Goal: Task Accomplishment & Management: Manage account settings

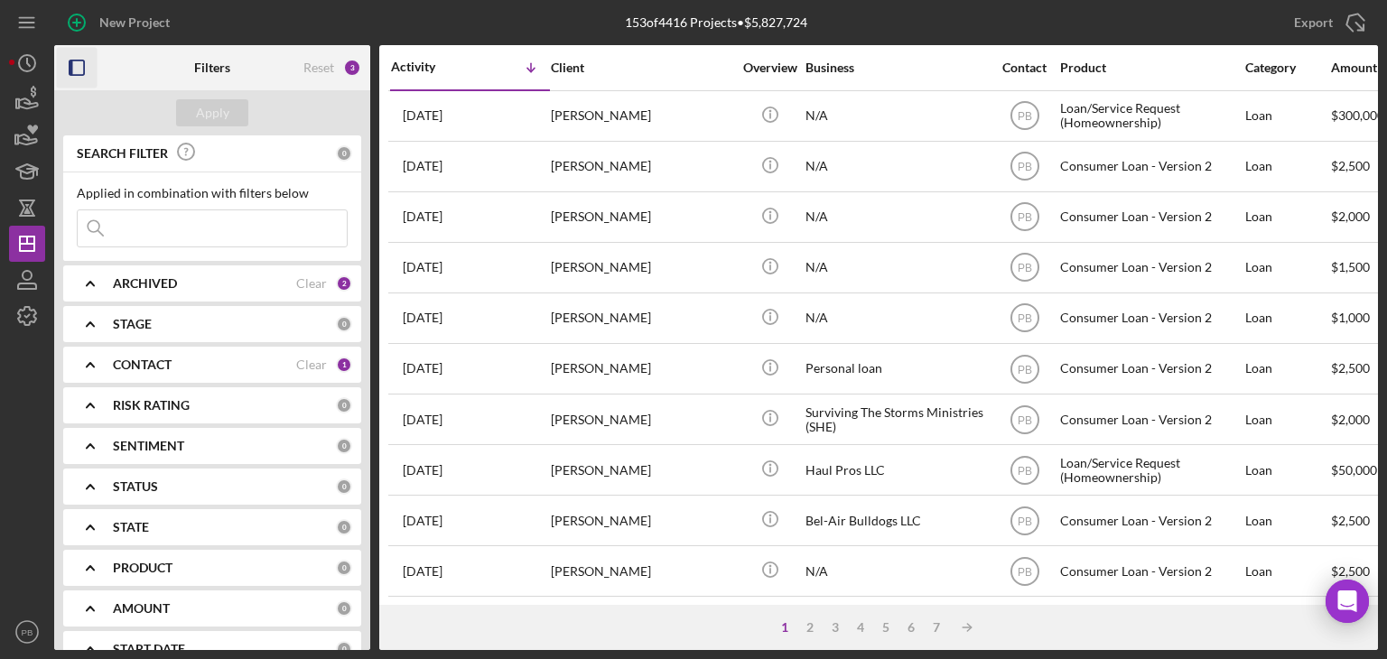
click at [80, 68] on icon "button" at bounding box center [77, 68] width 41 height 41
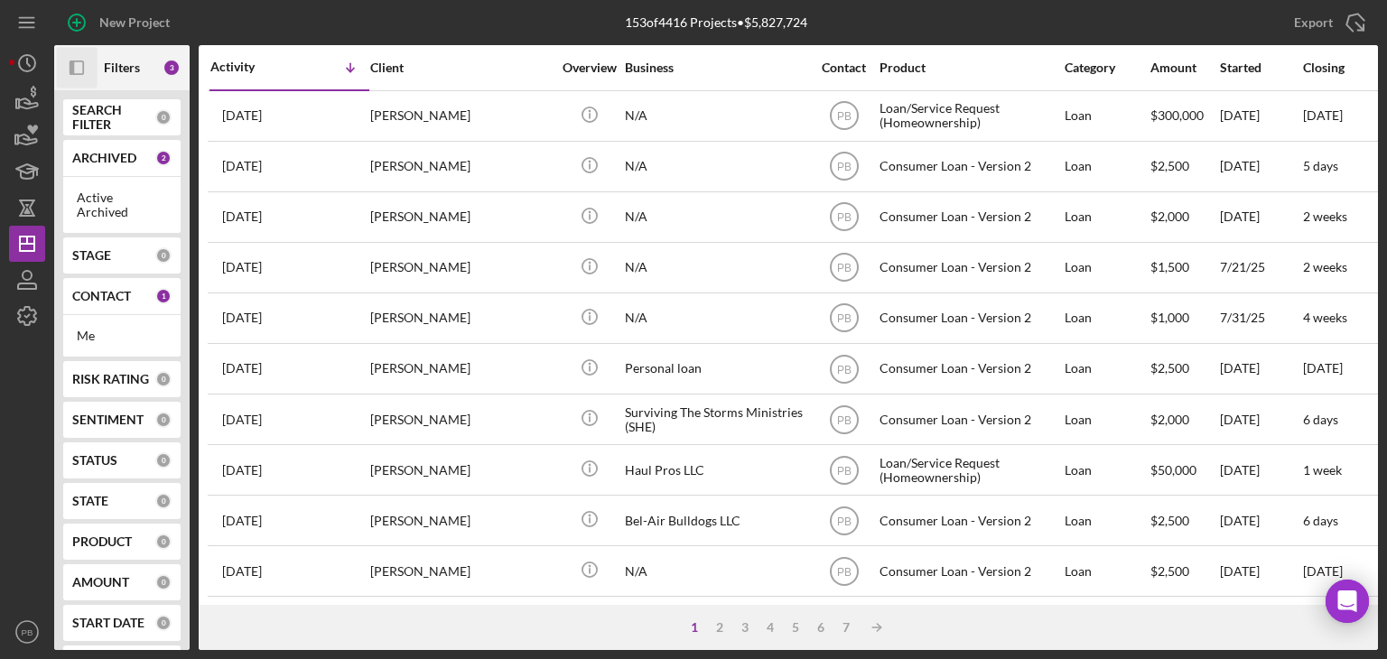
click at [80, 68] on icon "Icon/Panel Side Expand" at bounding box center [77, 68] width 41 height 41
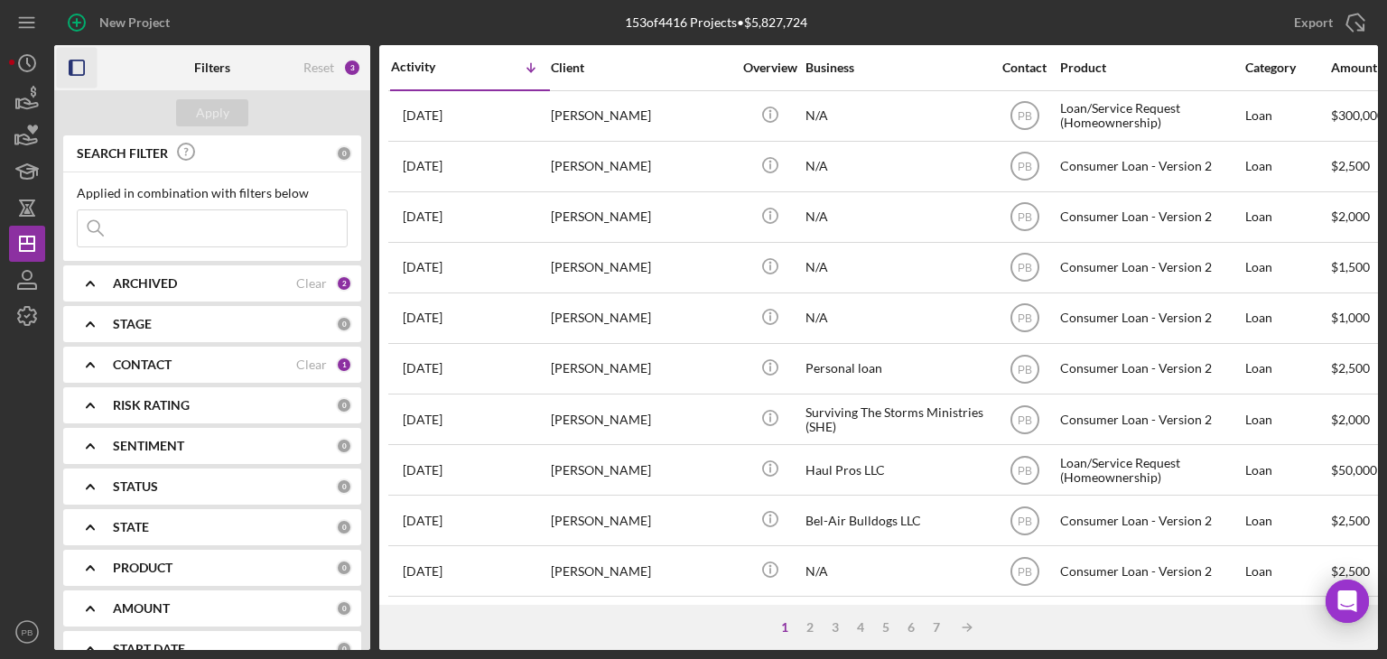
click at [160, 280] on b "ARCHIVED" at bounding box center [145, 283] width 64 height 14
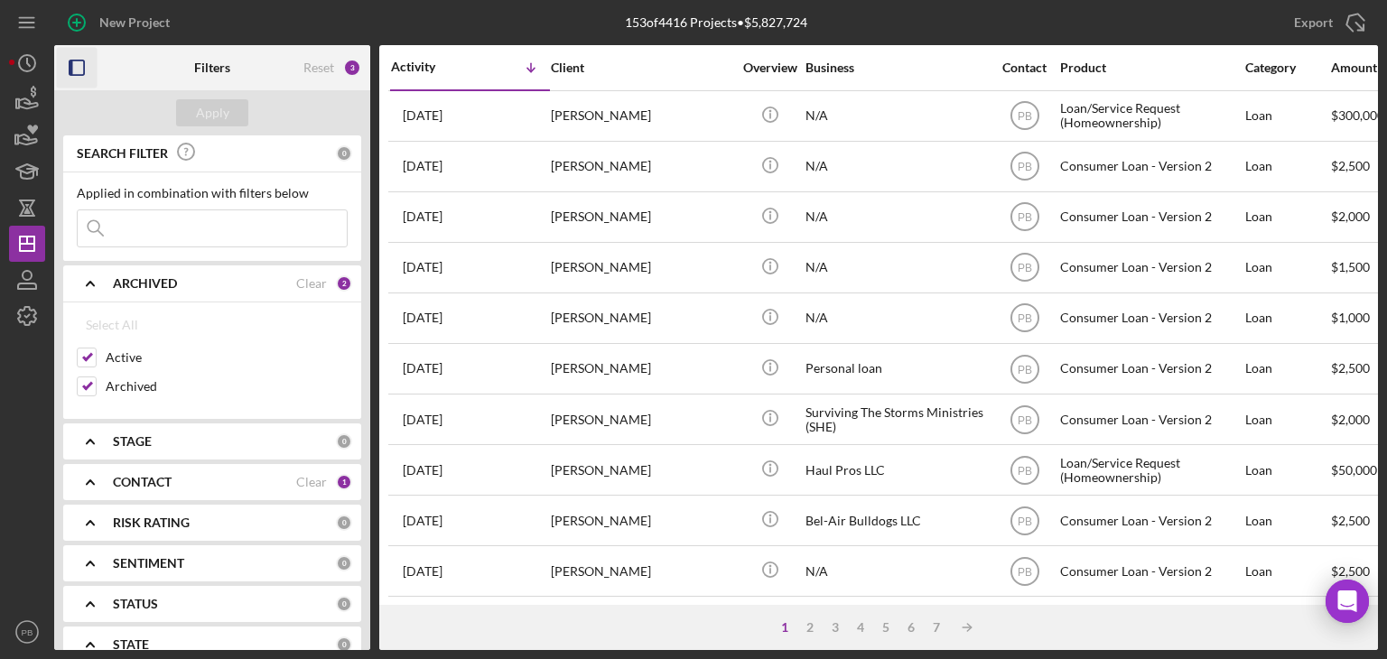
click at [160, 280] on b "ARCHIVED" at bounding box center [145, 283] width 64 height 14
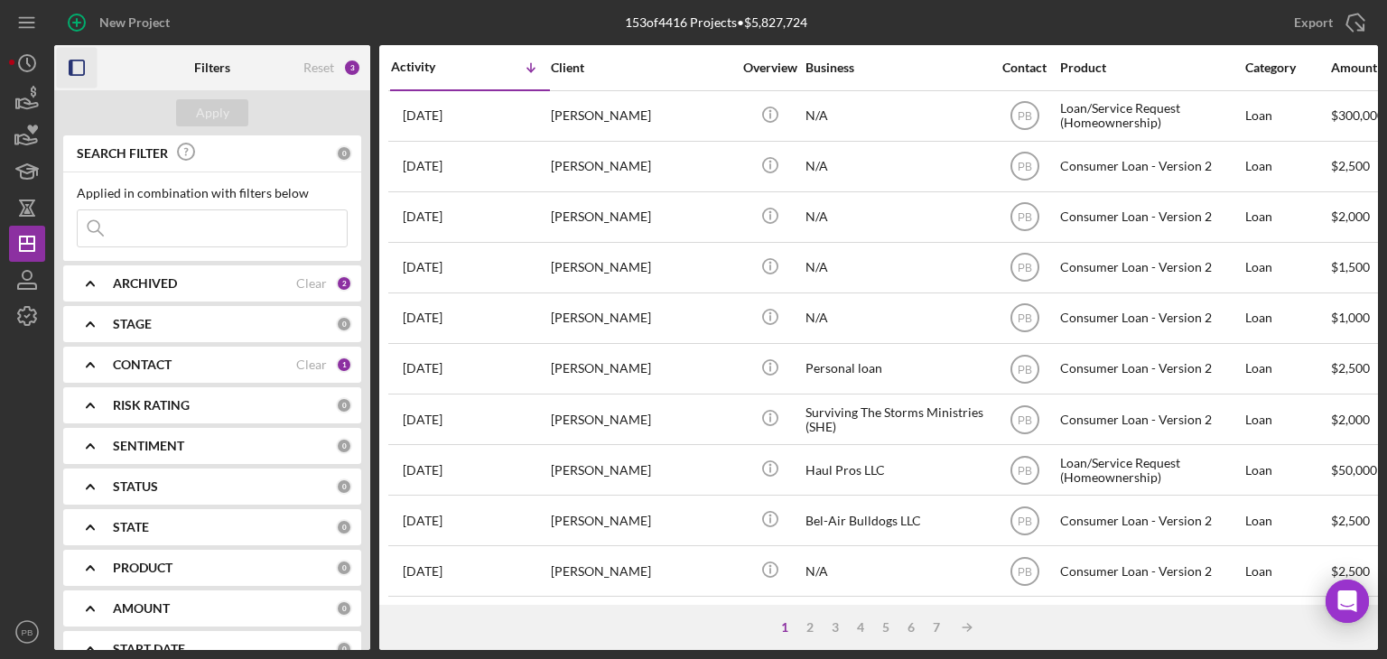
click at [181, 359] on div "CONTACT" at bounding box center [204, 365] width 183 height 14
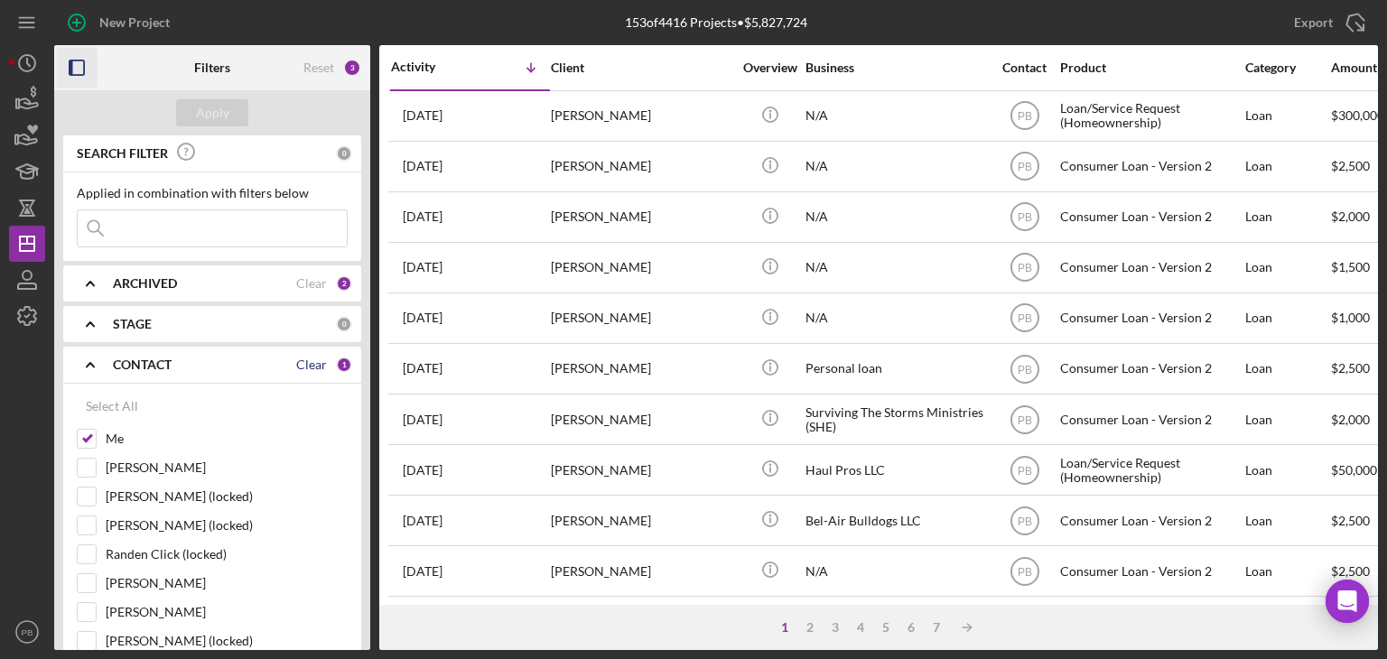
click at [305, 359] on div "Clear" at bounding box center [311, 365] width 31 height 14
checkbox input "false"
drag, startPoint x: 166, startPoint y: 232, endPoint x: 975, endPoint y: 88, distance: 822.1
click at [184, 227] on input at bounding box center [212, 228] width 269 height 36
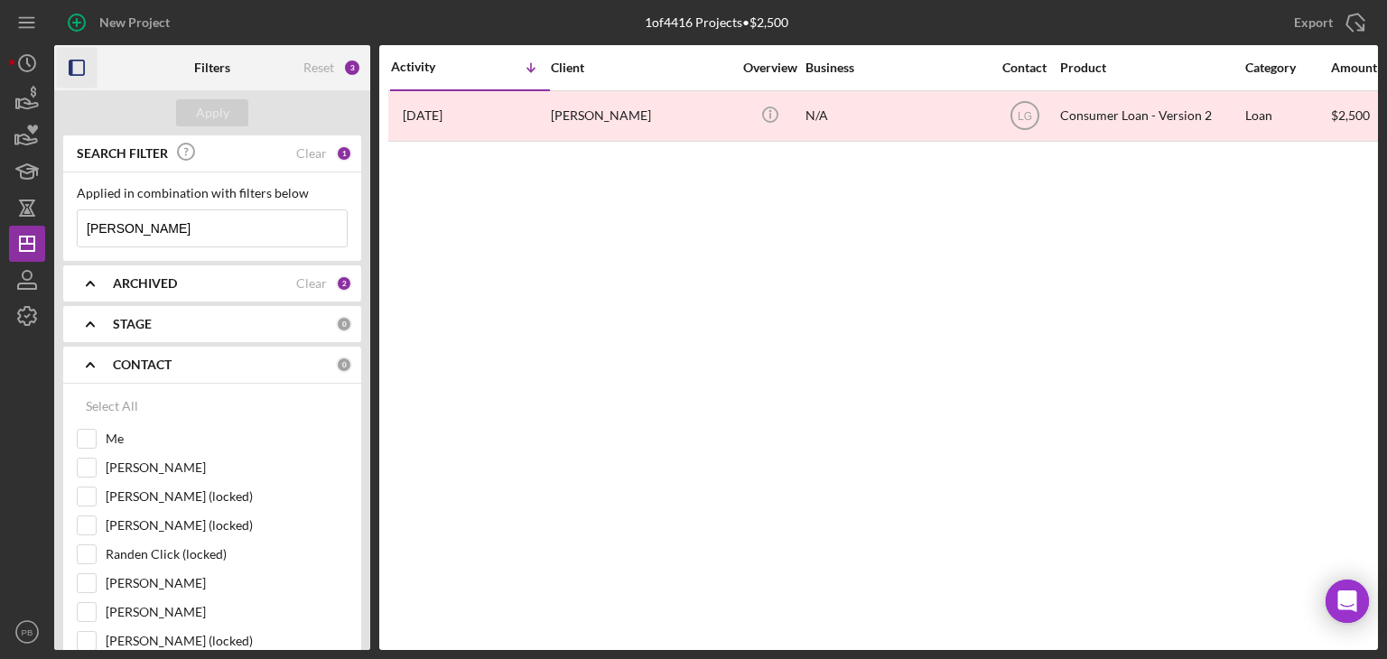
type input "[PERSON_NAME]"
click at [912, 367] on div "Activity Icon/Table Sort Arrow Client Overview Business Contact Product Categor…" at bounding box center [878, 347] width 999 height 605
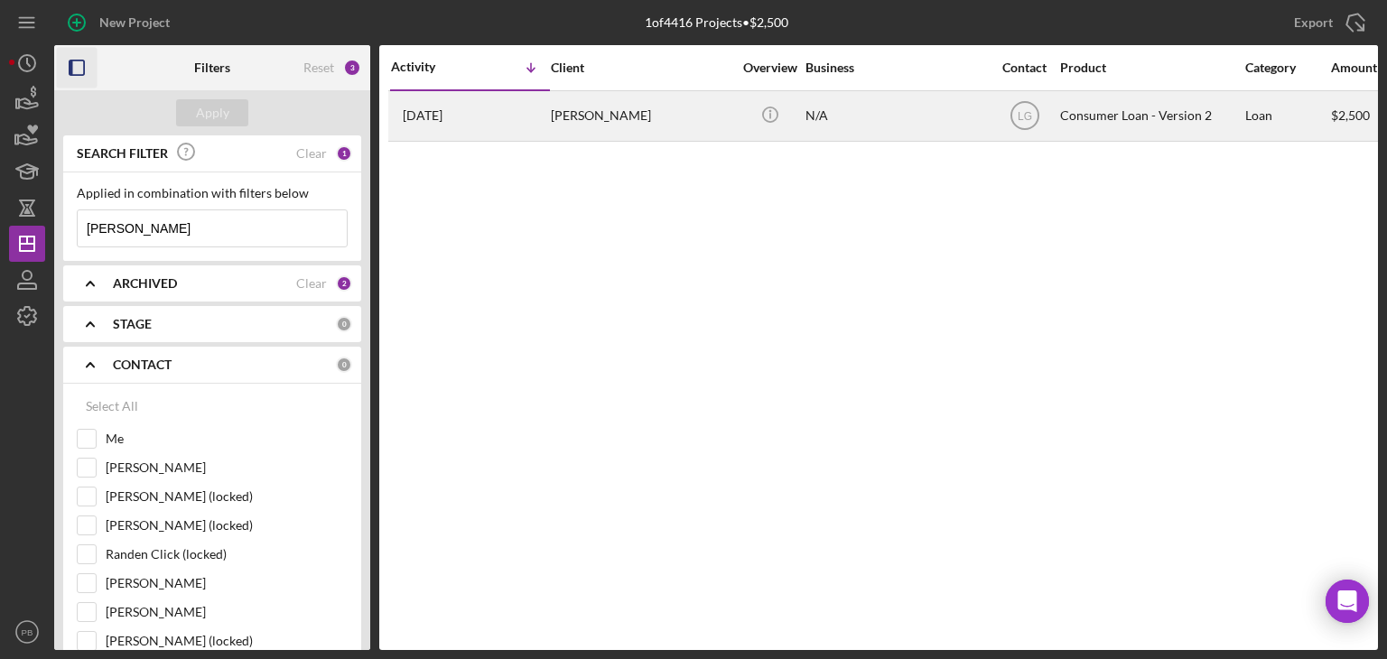
click at [625, 128] on div "[PERSON_NAME]" at bounding box center [641, 116] width 181 height 48
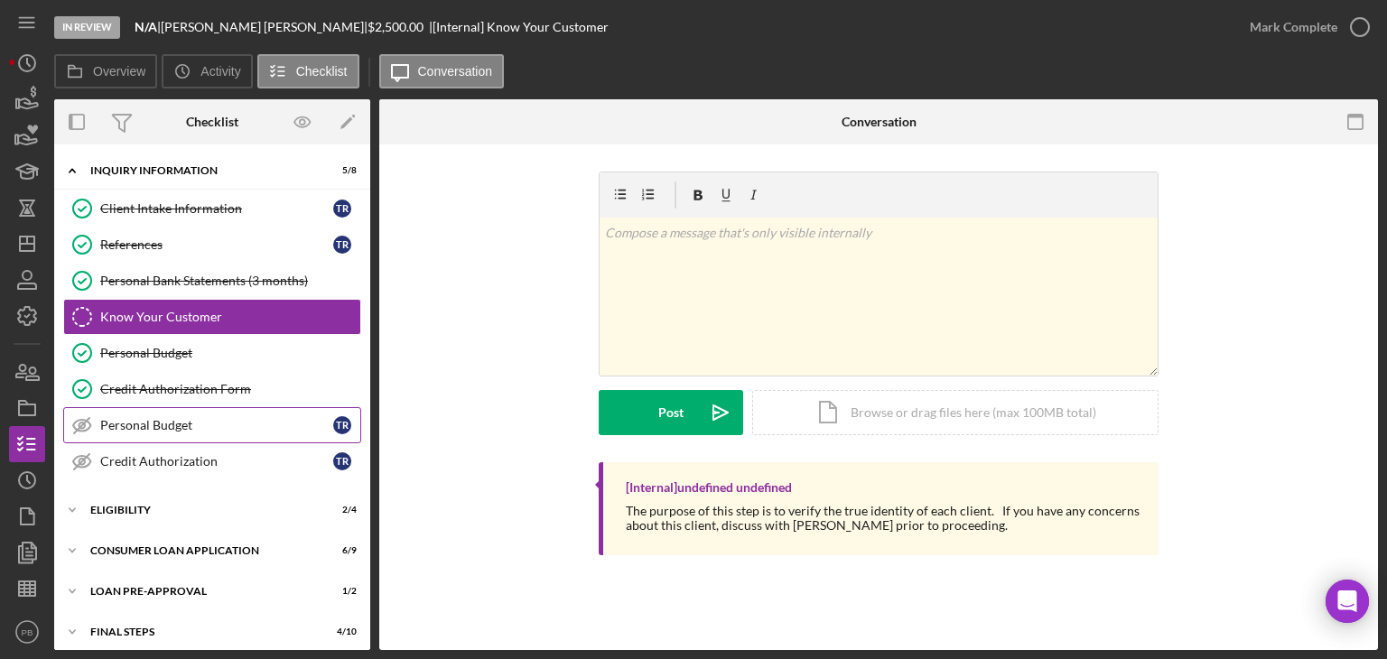
scroll to position [47, 0]
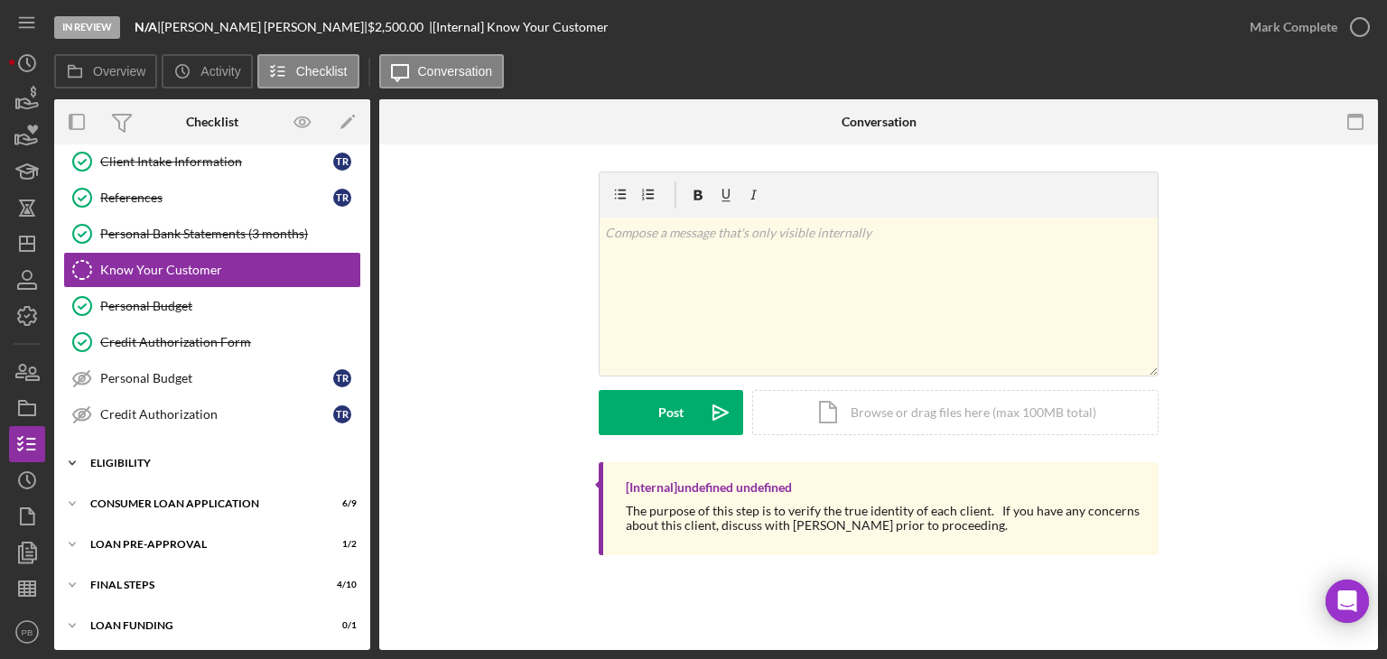
click at [129, 450] on div "Icon/Expander Eligibility 2 / 4" at bounding box center [212, 463] width 316 height 36
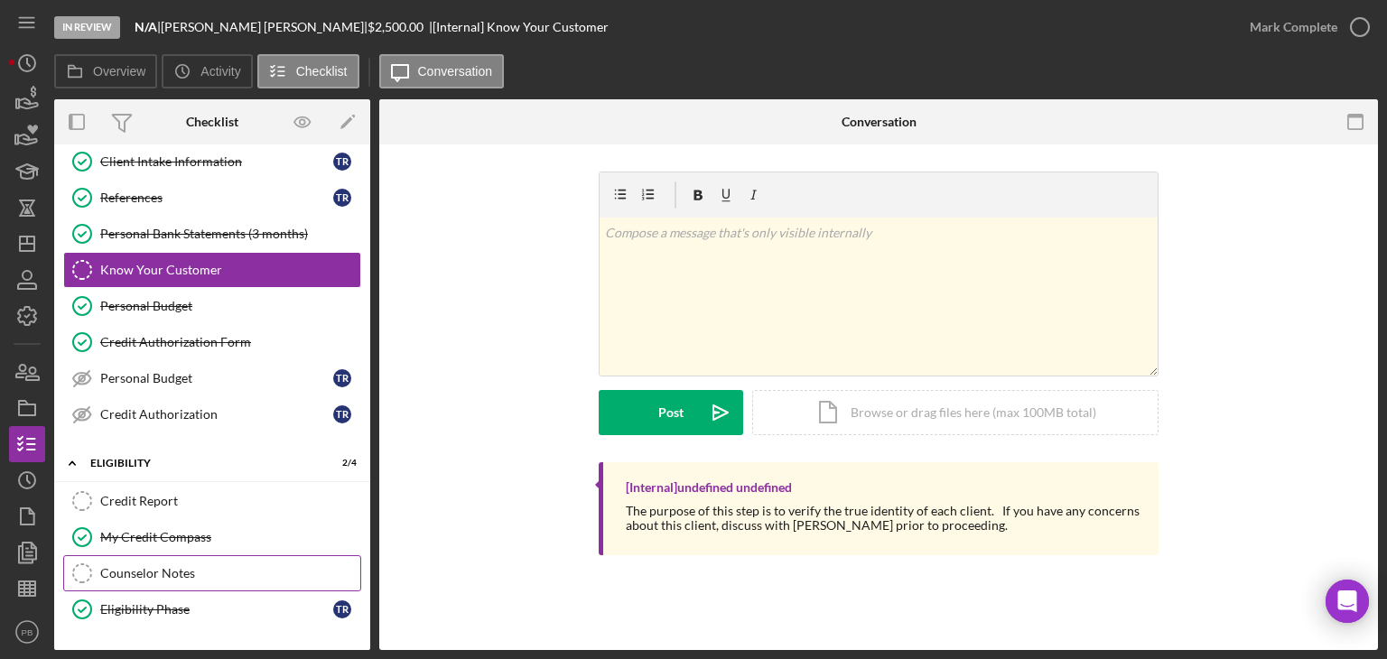
scroll to position [200, 0]
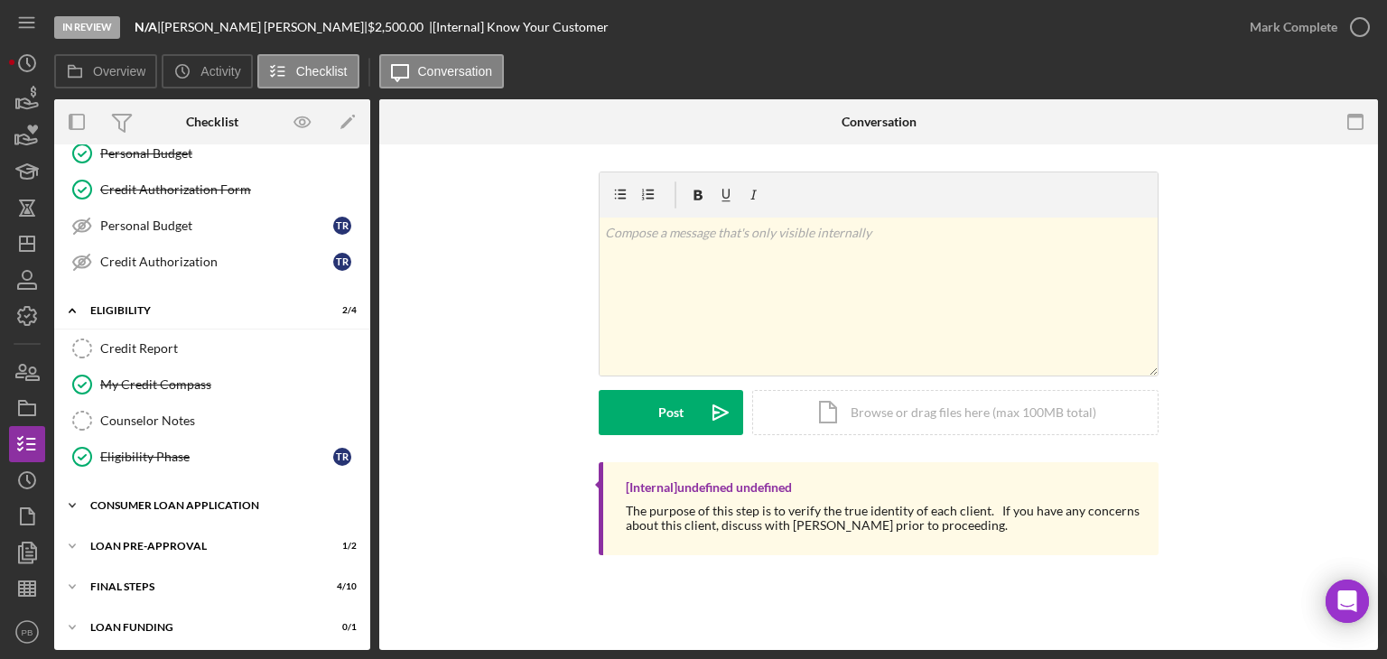
click at [172, 508] on div "Icon/Expander Consumer Loan Application 6 / 9" at bounding box center [212, 506] width 316 height 36
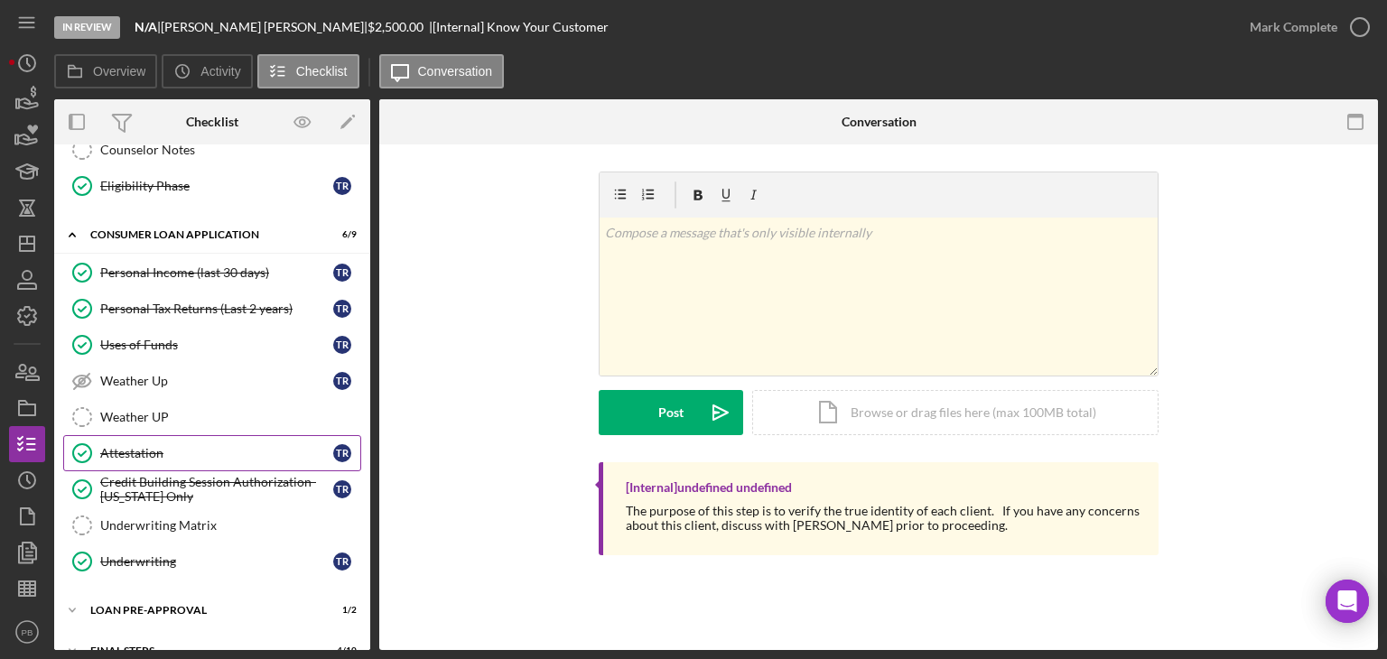
scroll to position [290, 0]
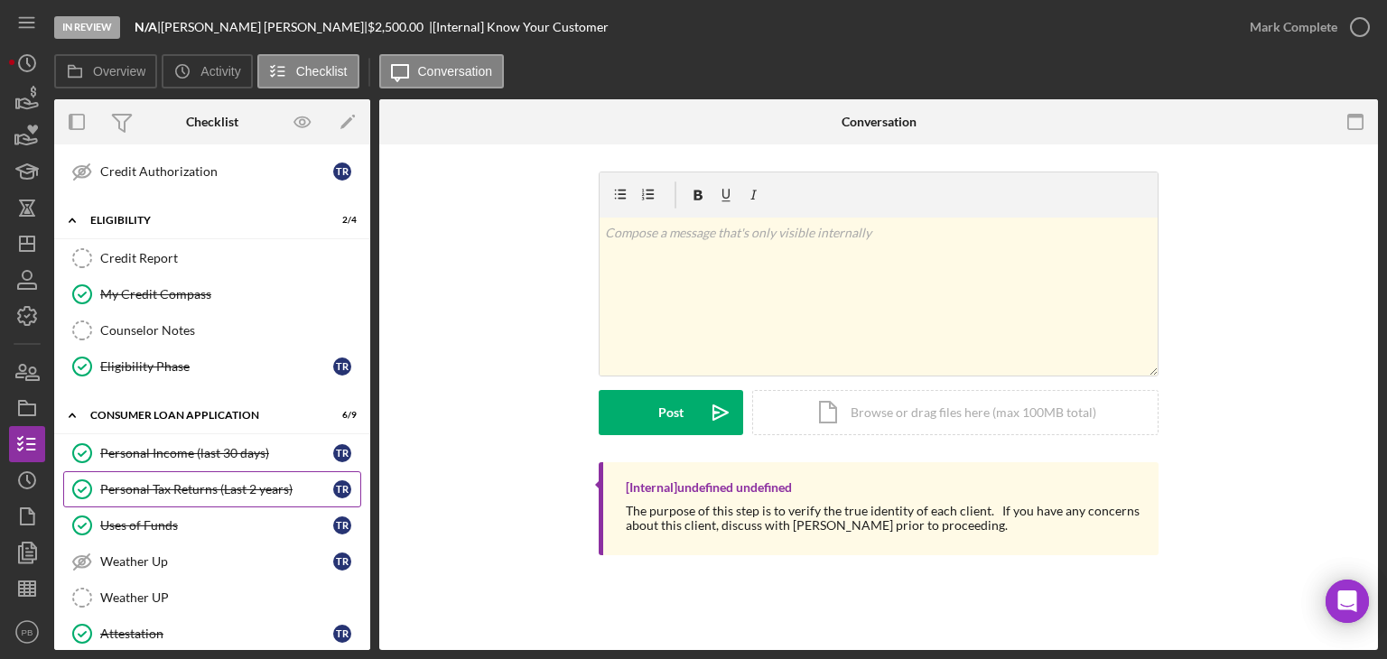
click at [199, 482] on div "Personal Tax Returns (Last 2 years)" at bounding box center [216, 489] width 233 height 14
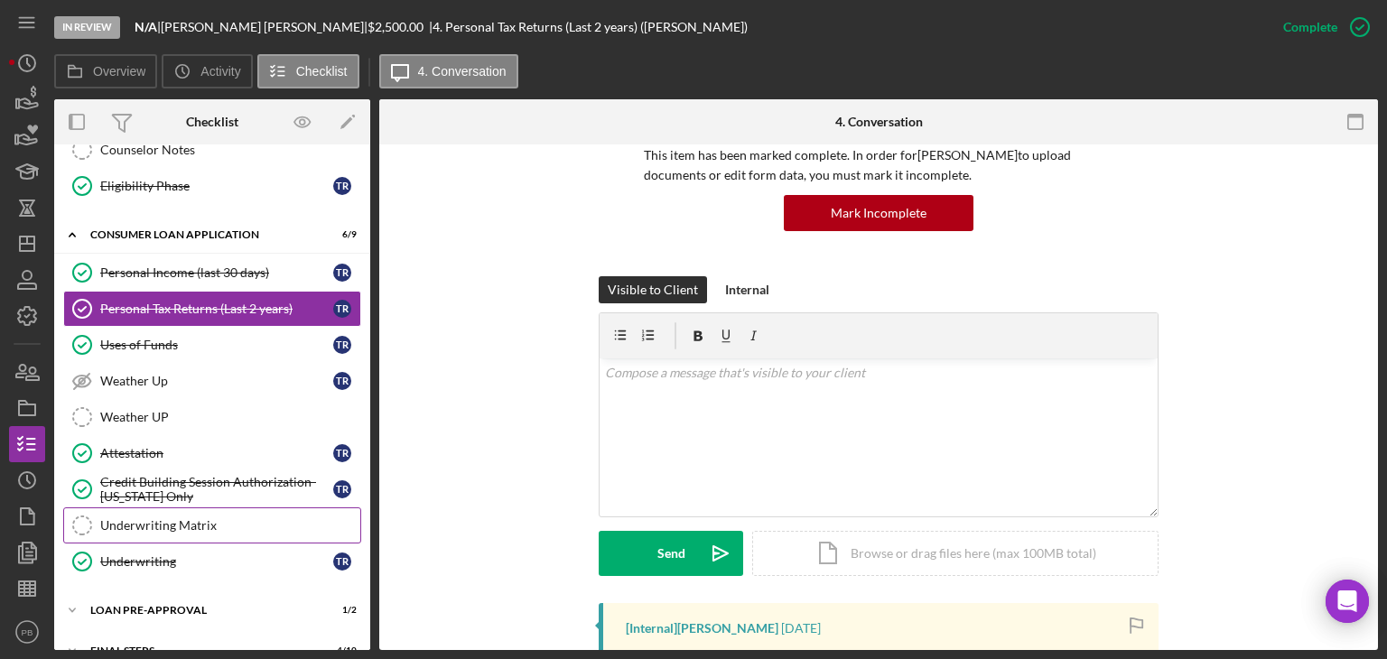
scroll to position [531, 0]
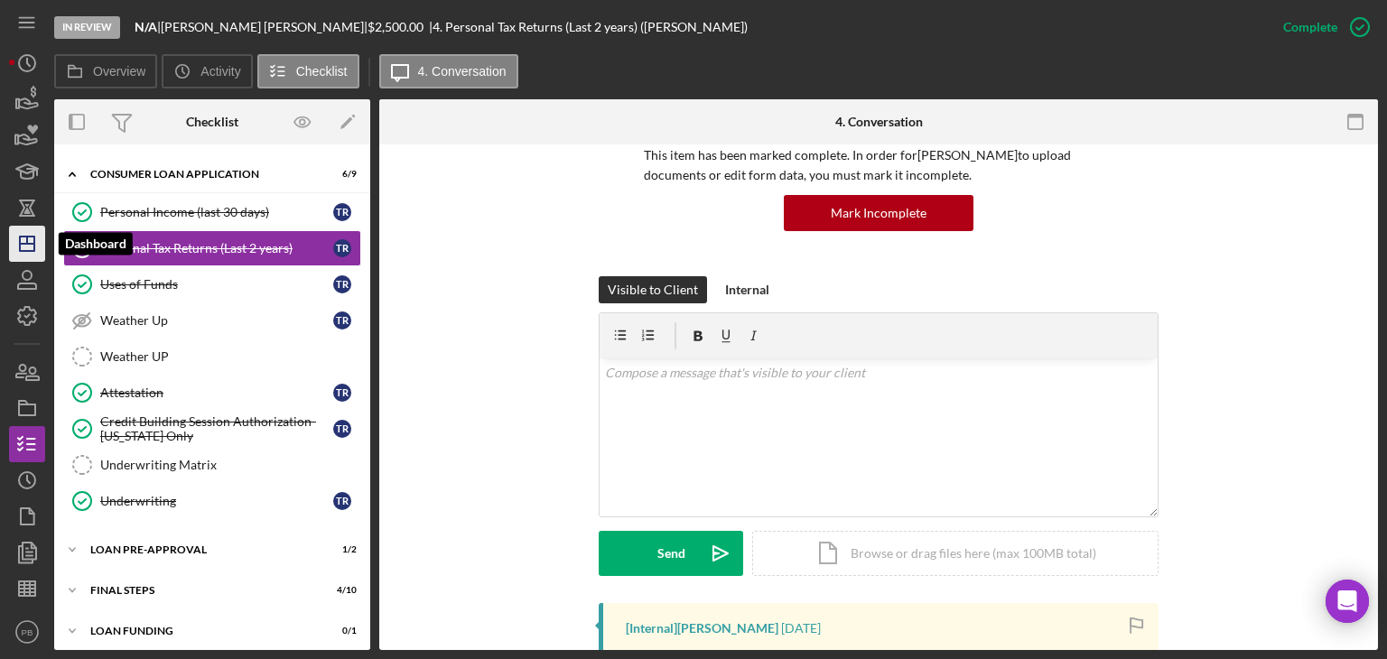
click at [28, 243] on g "button" at bounding box center [27, 244] width 14 height 14
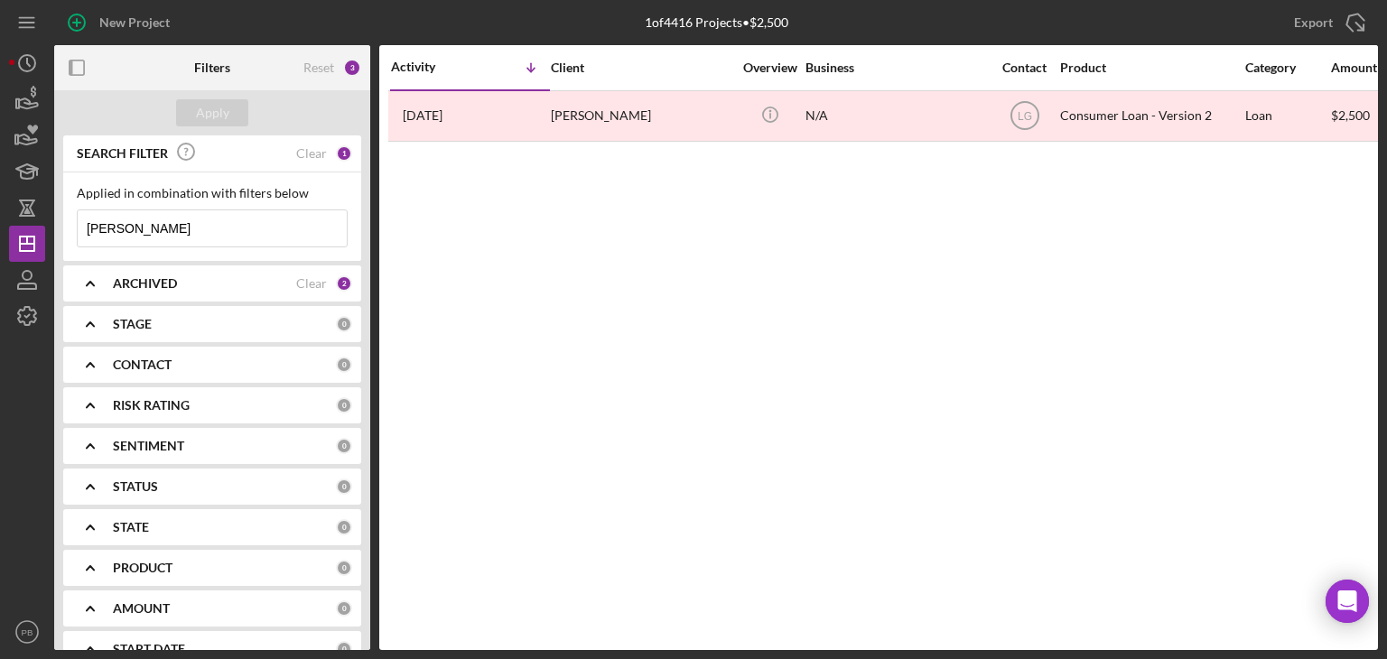
click at [155, 367] on b "CONTACT" at bounding box center [142, 365] width 59 height 14
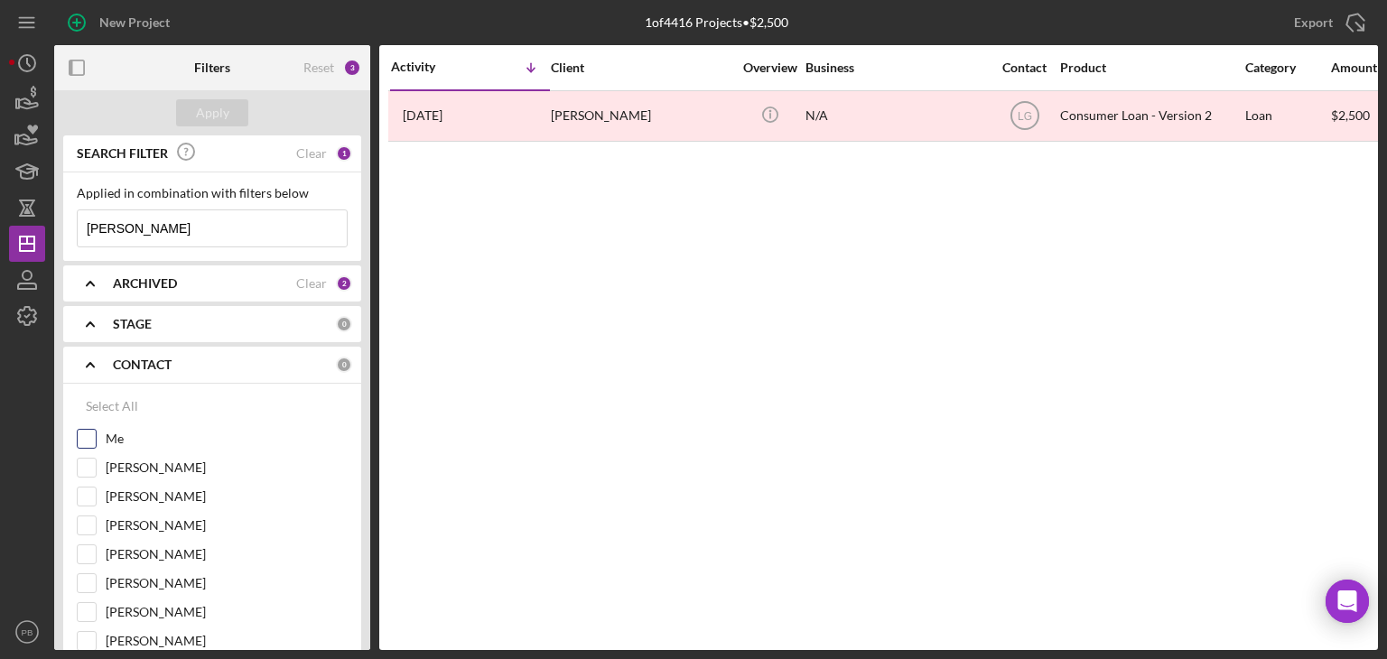
click at [82, 439] on input "Me" at bounding box center [87, 439] width 18 height 18
checkbox input "true"
drag, startPoint x: 203, startPoint y: 236, endPoint x: 45, endPoint y: 247, distance: 158.4
click at [45, 247] on div "New Project 1 of 4416 Projects • $2,500 [PERSON_NAME] Export Icon/Export Filter…" at bounding box center [693, 325] width 1369 height 650
click at [230, 117] on button "Apply" at bounding box center [212, 112] width 72 height 27
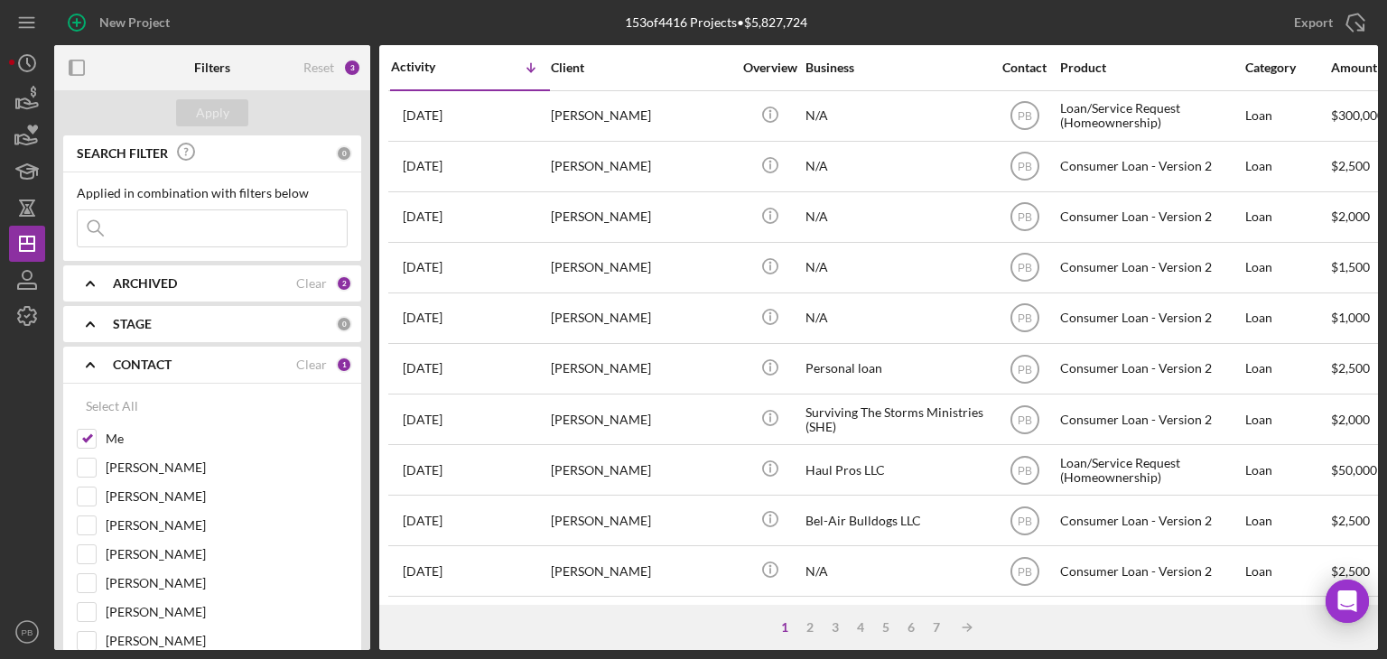
click at [82, 367] on icon "Icon/Expander" at bounding box center [90, 364] width 45 height 45
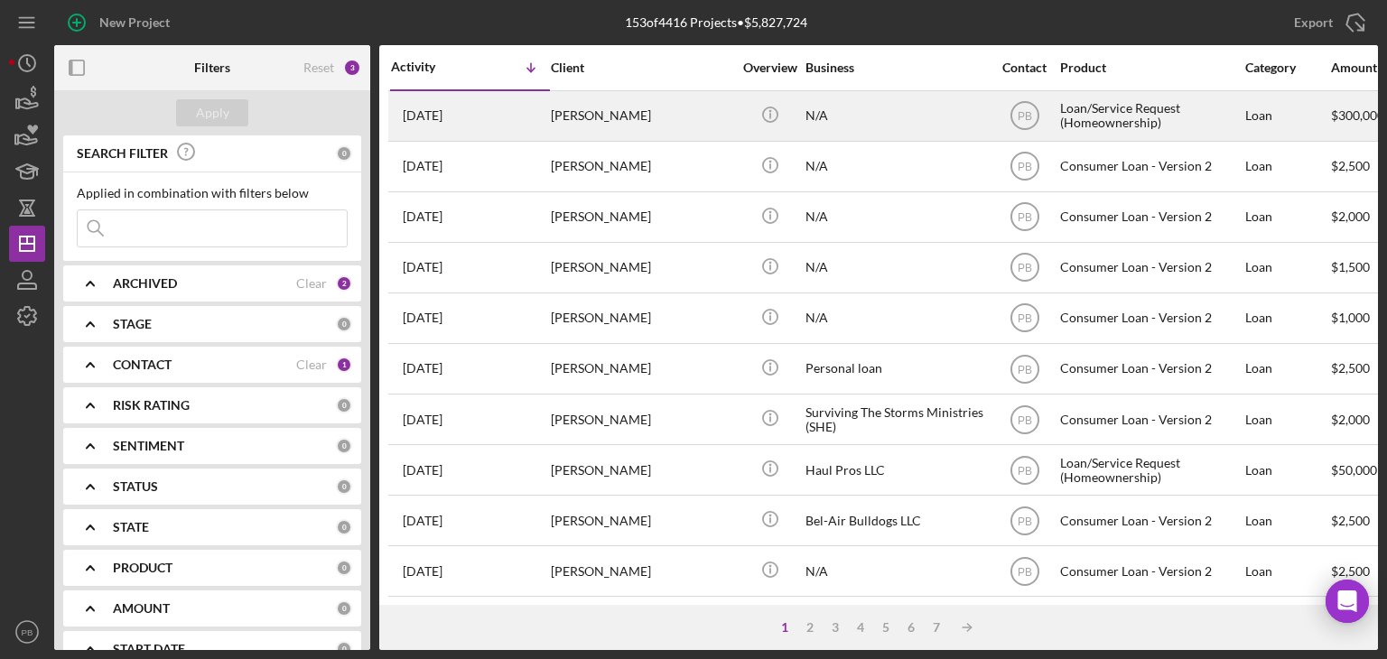
click at [594, 119] on div "[PERSON_NAME]" at bounding box center [641, 116] width 181 height 48
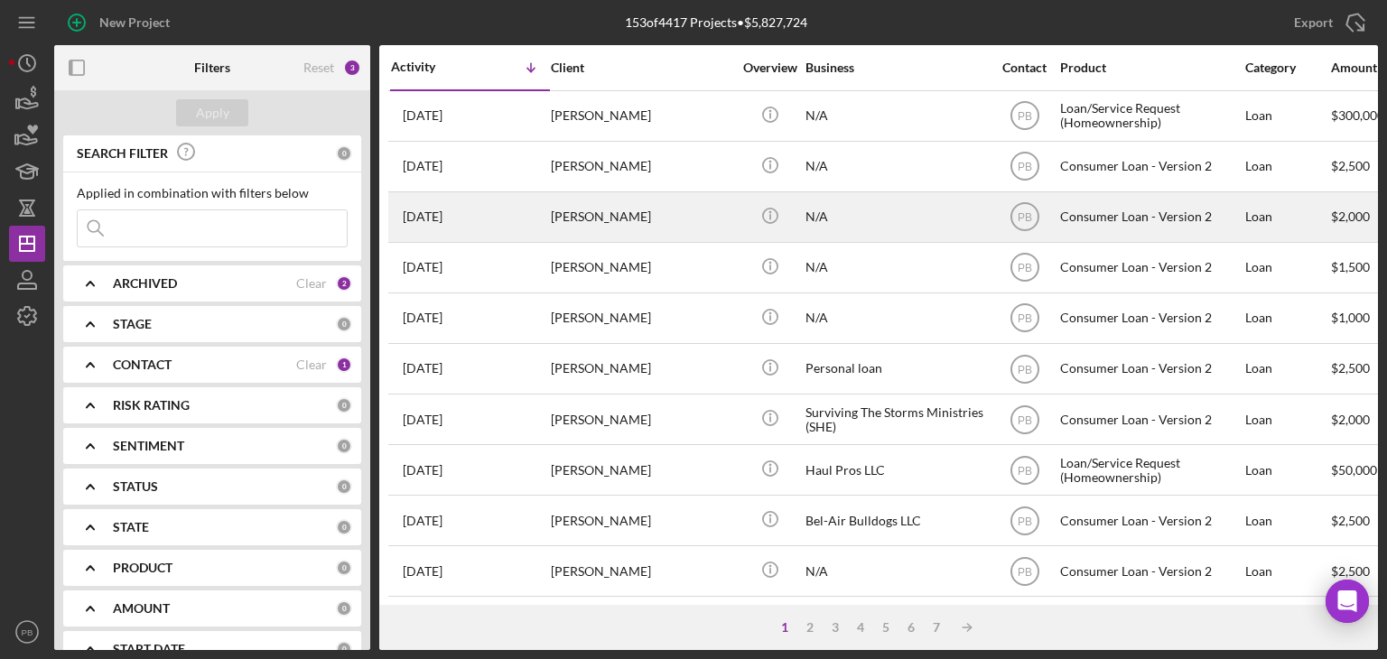
click at [601, 216] on div "[PERSON_NAME]" at bounding box center [641, 217] width 181 height 48
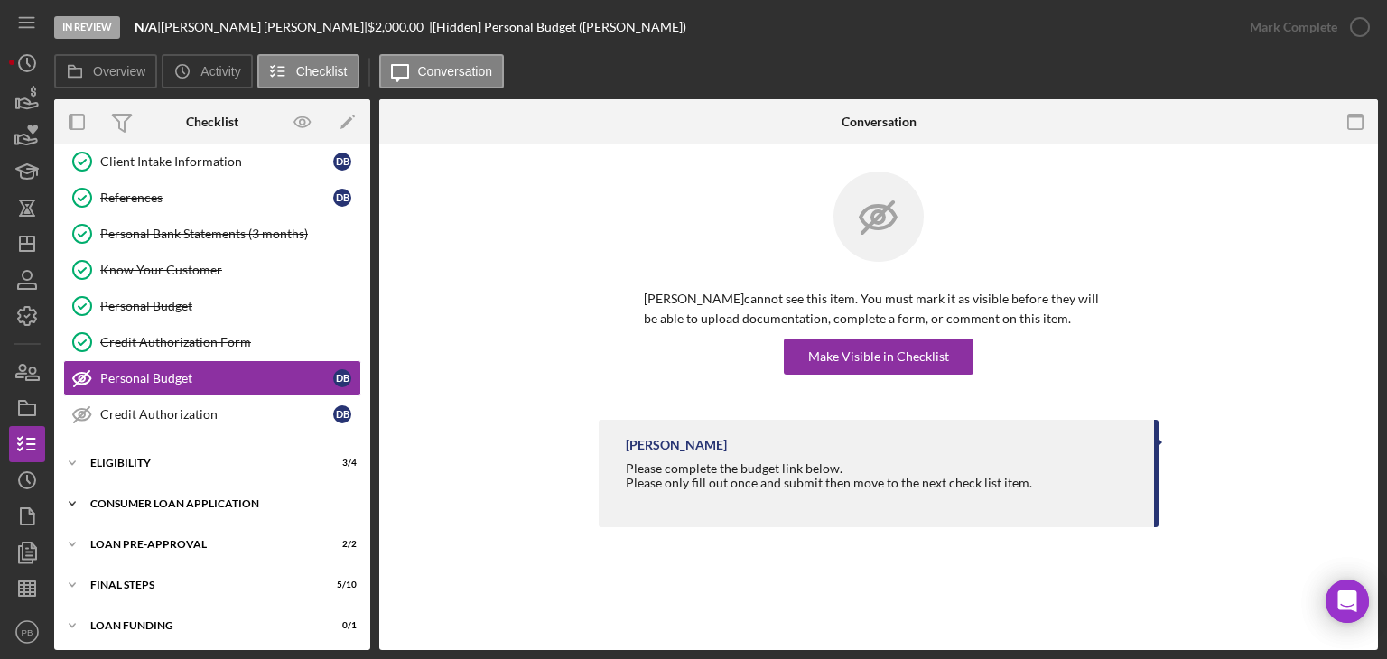
click at [169, 490] on div "Icon/Expander Consumer Loan Application 7 / 9" at bounding box center [212, 504] width 316 height 36
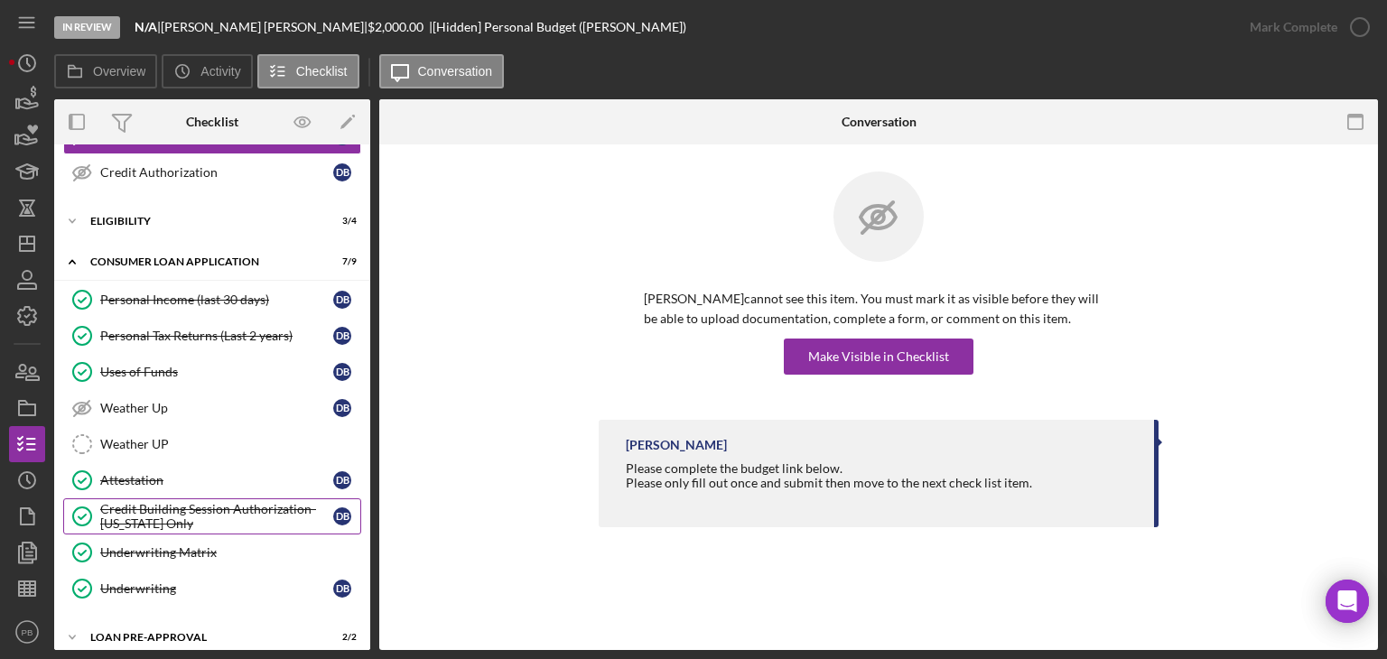
scroll to position [379, 0]
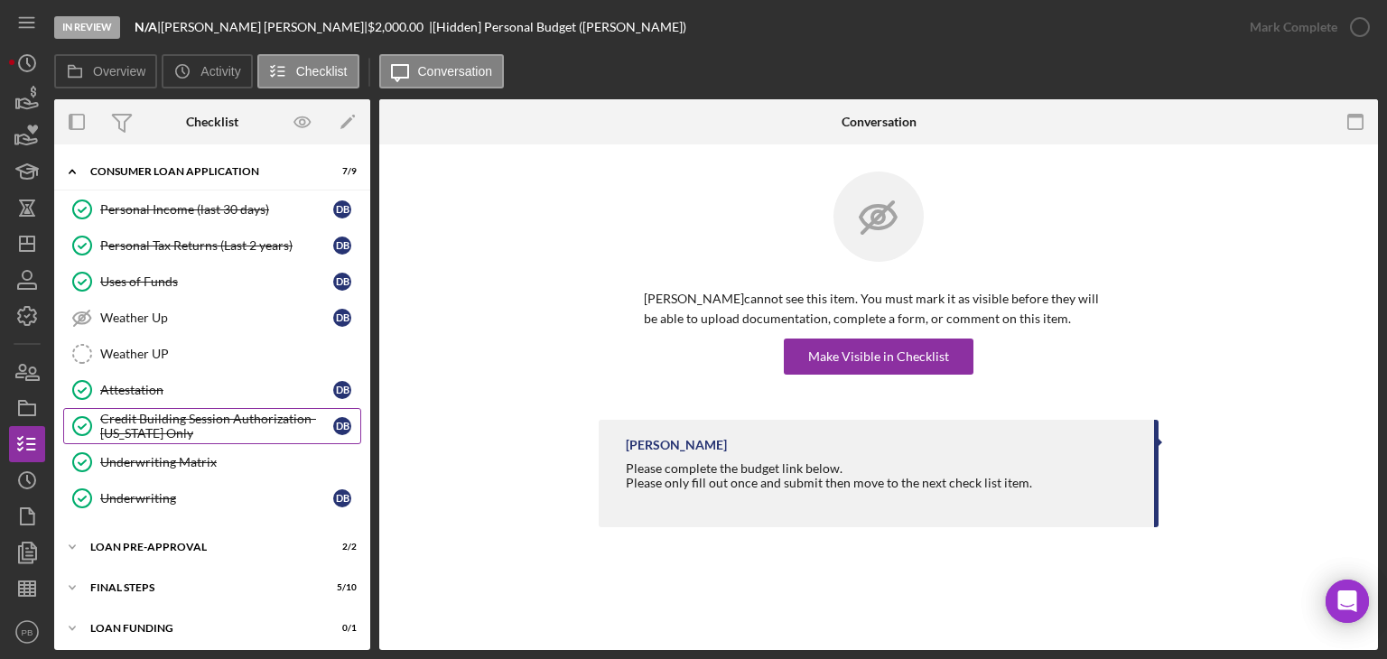
click at [172, 425] on div "Credit Building Session Authorization- [US_STATE] Only" at bounding box center [216, 426] width 233 height 29
